Goal: Information Seeking & Learning: Find specific fact

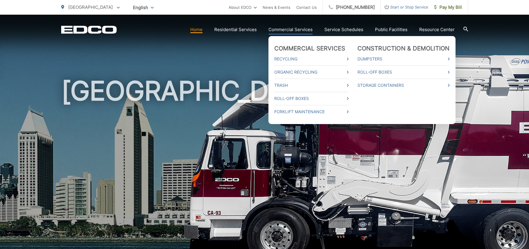
click at [300, 31] on link "Commercial Services" at bounding box center [290, 29] width 44 height 7
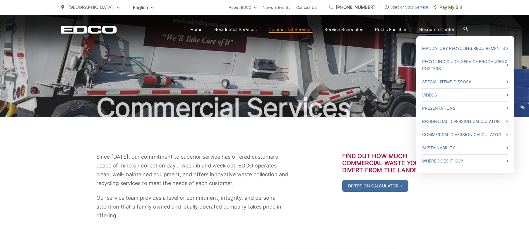
click at [434, 30] on link "Resource Center" at bounding box center [436, 29] width 35 height 7
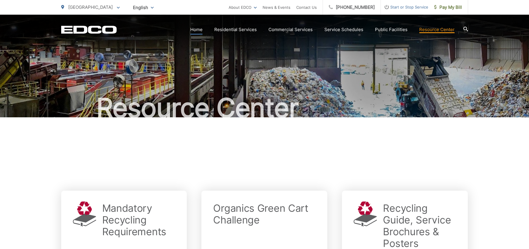
click at [196, 30] on link "Home" at bounding box center [196, 29] width 12 height 7
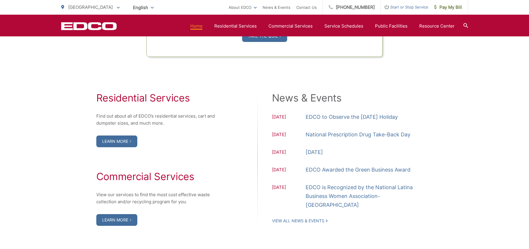
scroll to position [565, 0]
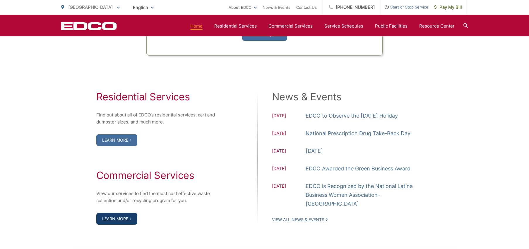
click at [127, 218] on link "Learn More" at bounding box center [116, 219] width 41 height 12
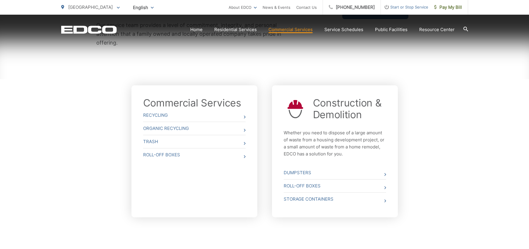
scroll to position [180, 0]
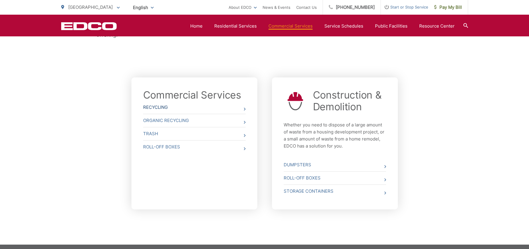
click at [158, 107] on link "Recycling" at bounding box center [194, 107] width 102 height 13
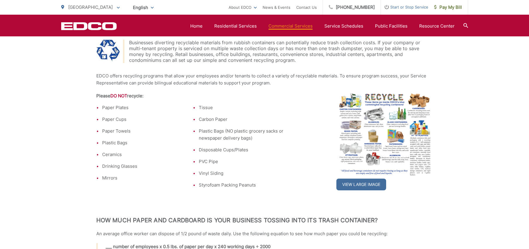
scroll to position [288, 0]
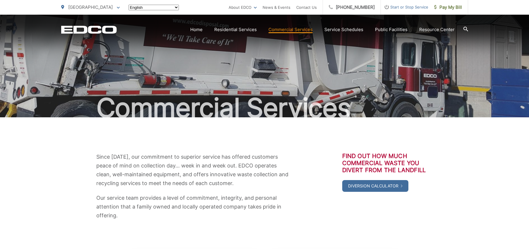
scroll to position [179, 0]
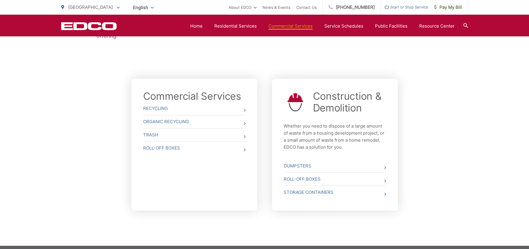
click at [464, 25] on icon at bounding box center [465, 25] width 5 height 5
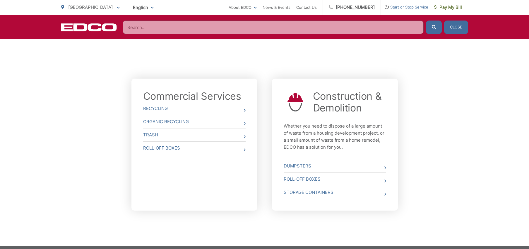
click at [215, 27] on input "Search" at bounding box center [273, 26] width 301 height 13
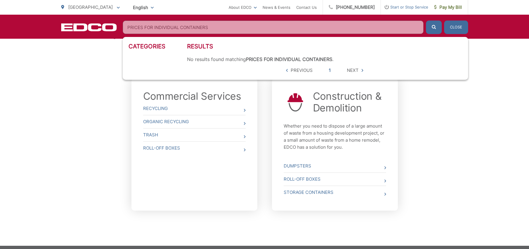
type input "PRICES FOR INDIVIDUAL CONTAINERS"
click at [426, 20] on button "submit" at bounding box center [434, 26] width 16 height 13
click at [436, 28] on icon "submit" at bounding box center [434, 27] width 4 height 4
click at [433, 28] on icon "submit" at bounding box center [434, 27] width 4 height 4
click at [385, 167] on icon at bounding box center [385, 167] width 2 height 3
